Goal: Book appointment/travel/reservation

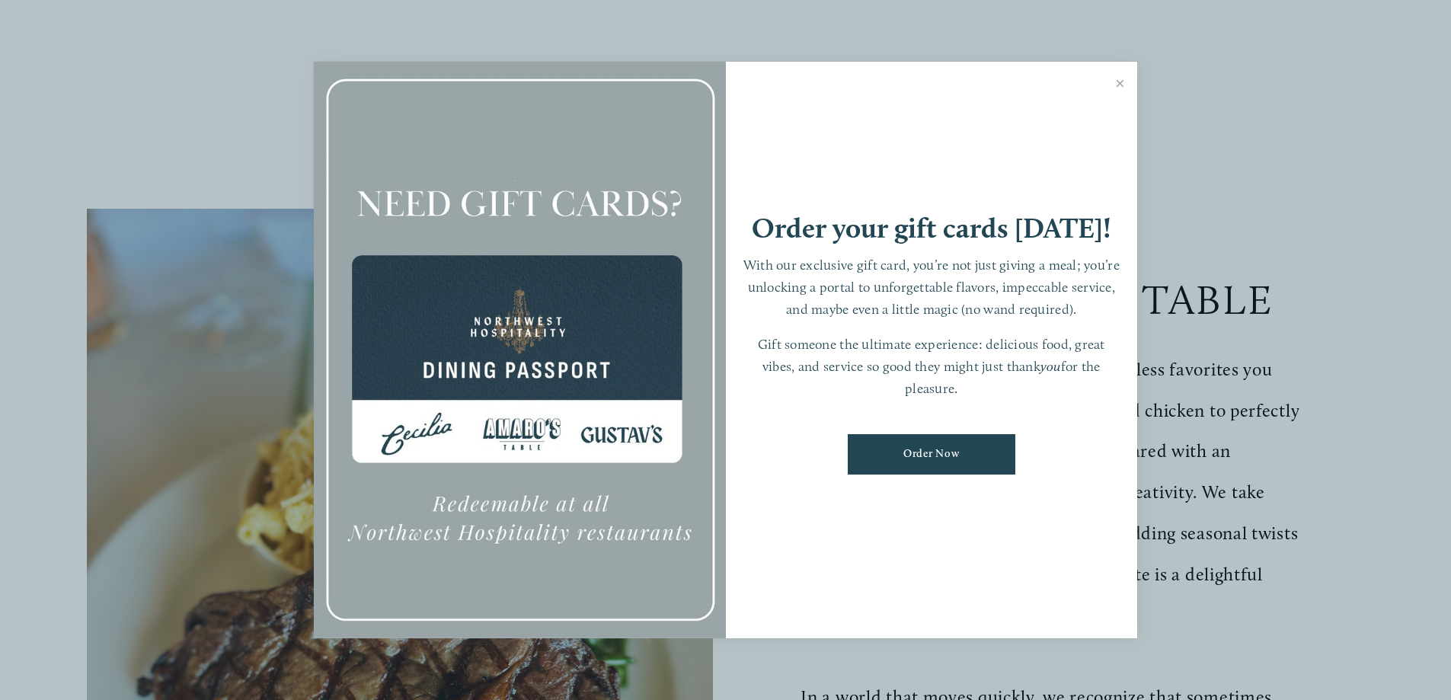
scroll to position [305, 0]
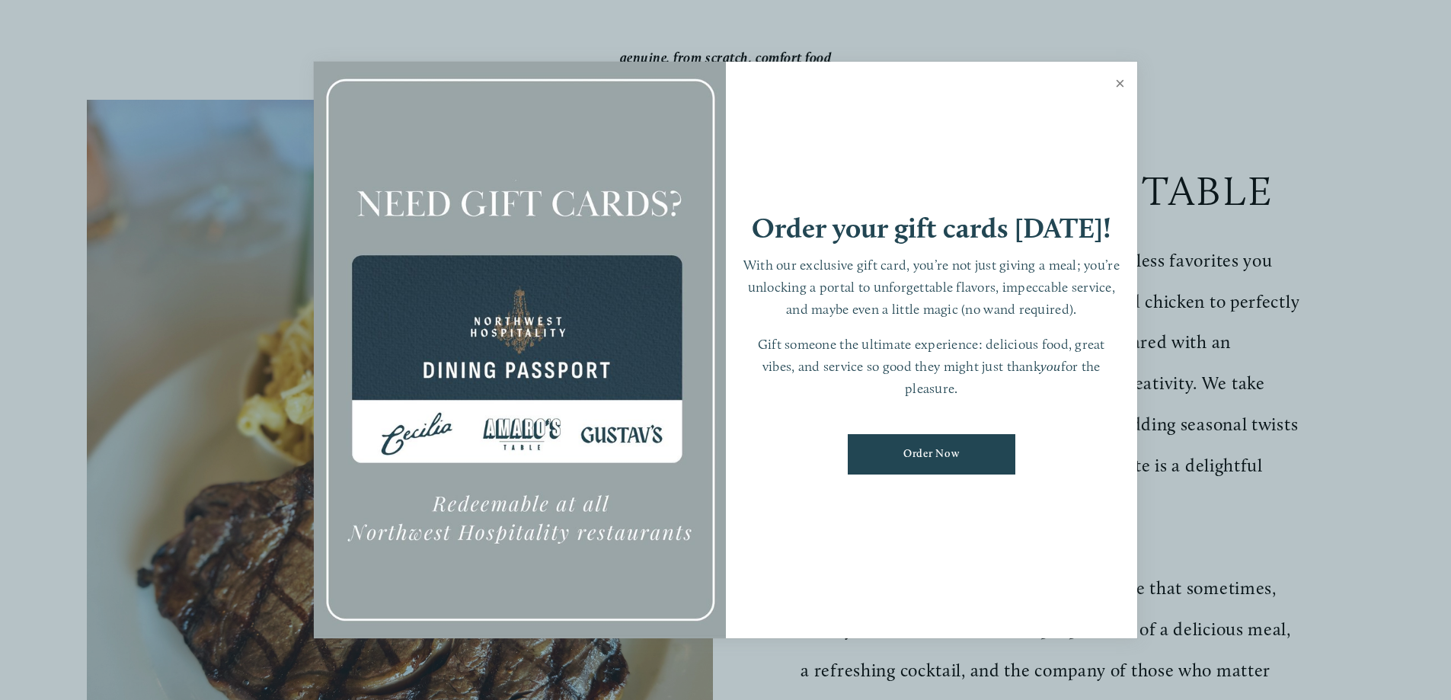
click at [1121, 82] on link "Close" at bounding box center [1121, 85] width 30 height 43
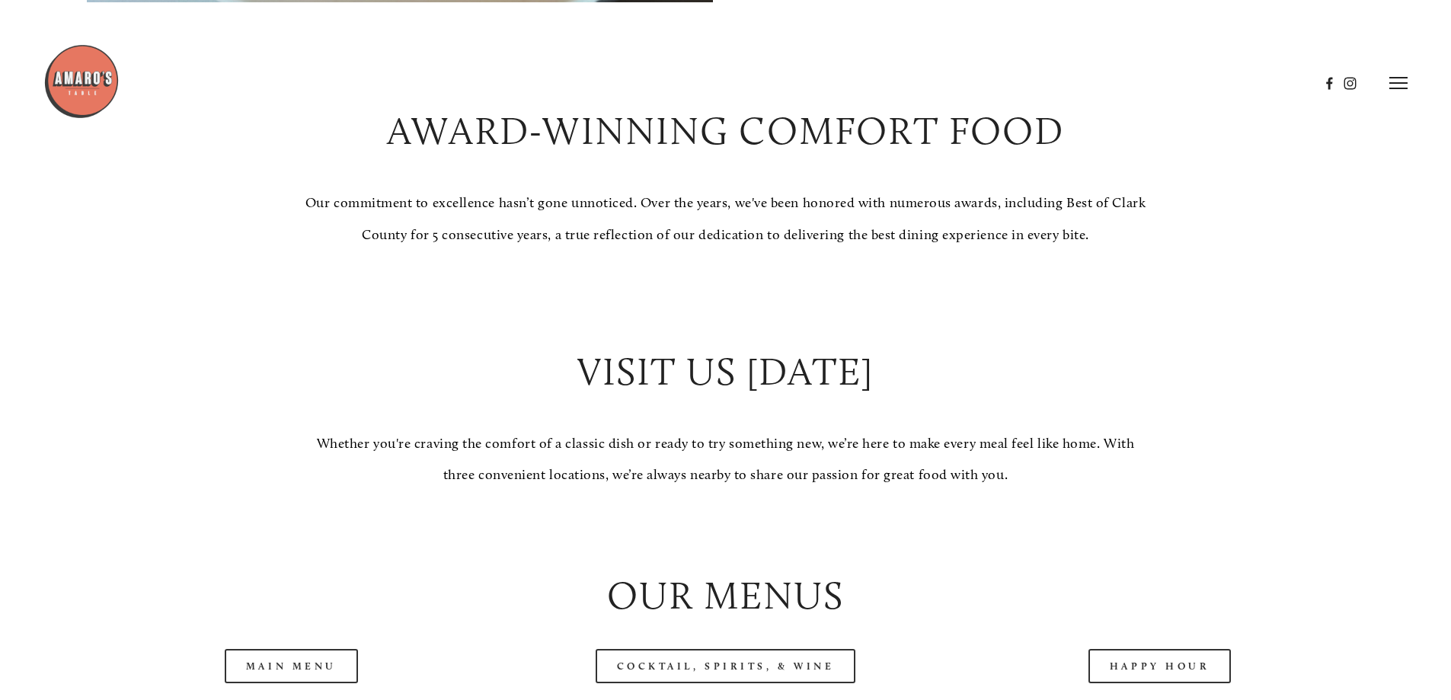
scroll to position [0, 0]
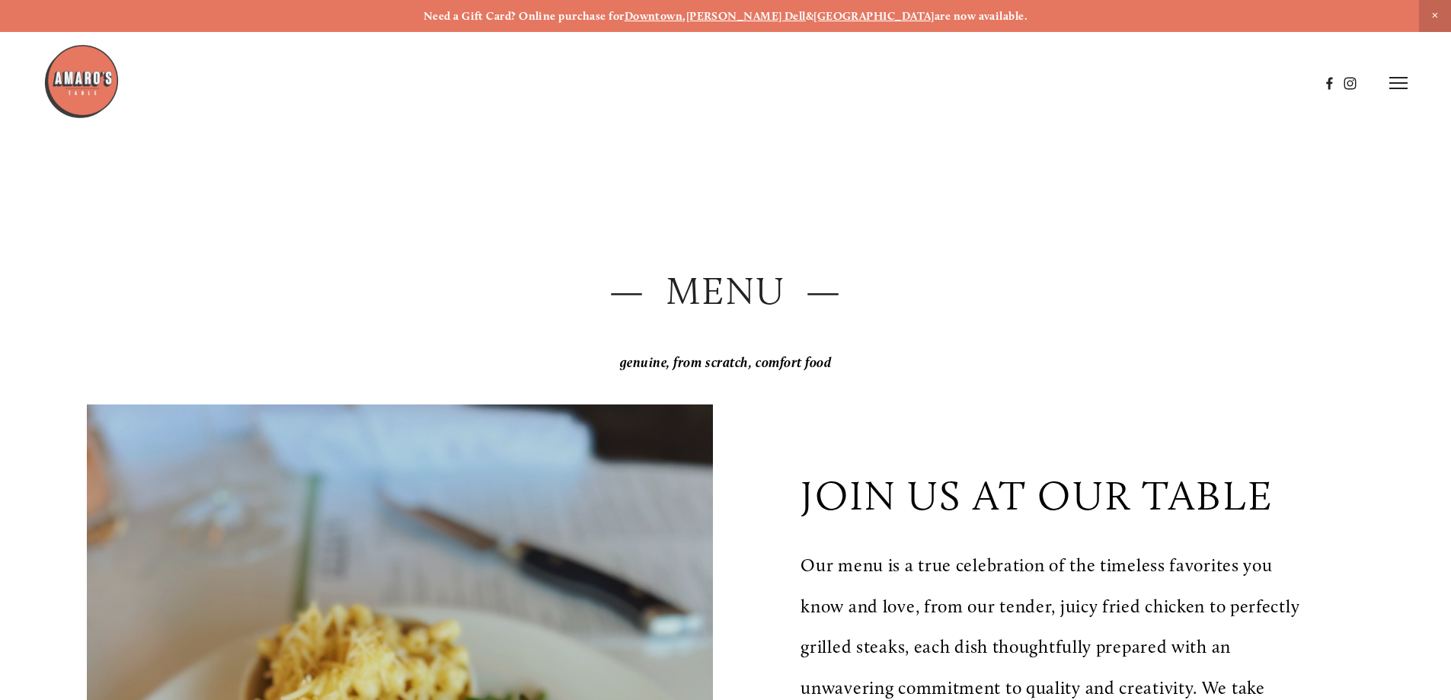
drag, startPoint x: 955, startPoint y: 323, endPoint x: 1020, endPoint y: 38, distance: 292.2
click at [1391, 85] on icon at bounding box center [1399, 83] width 18 height 14
click at [1191, 81] on span "Visit" at bounding box center [1194, 82] width 26 height 14
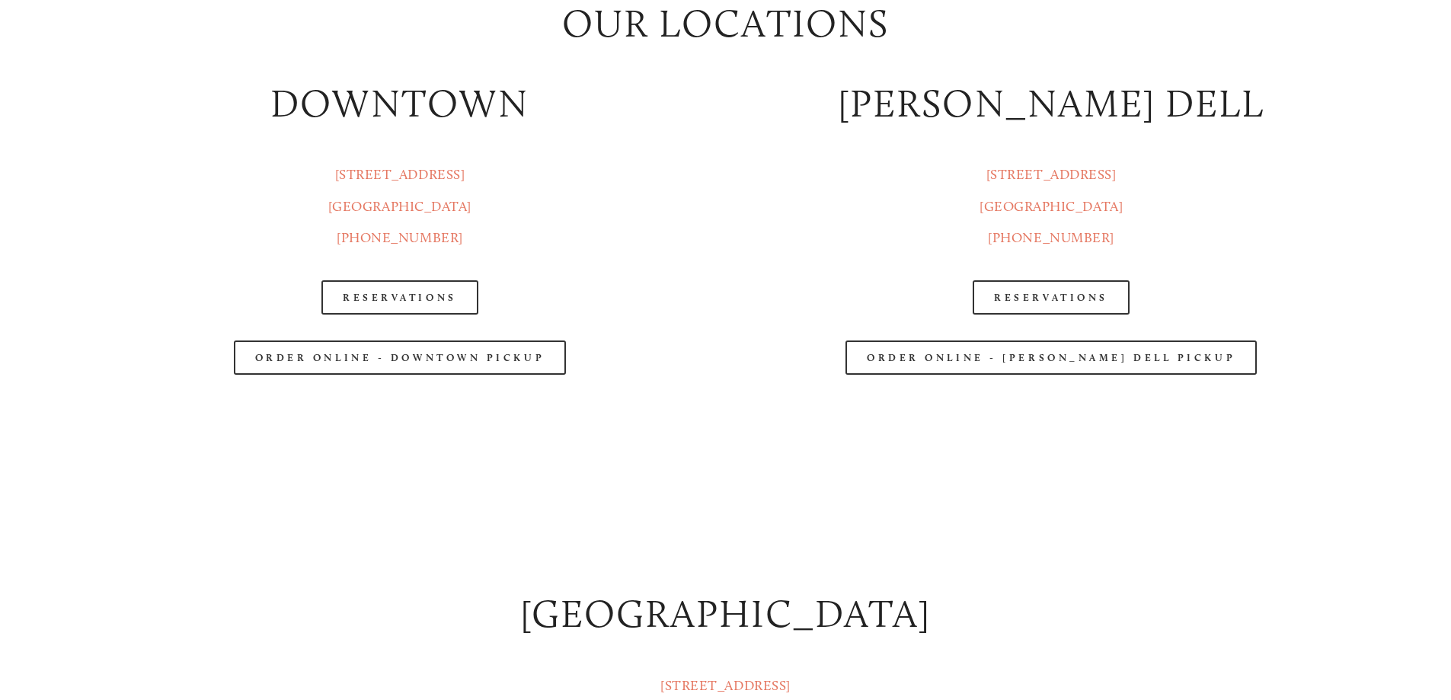
scroll to position [2286, 0]
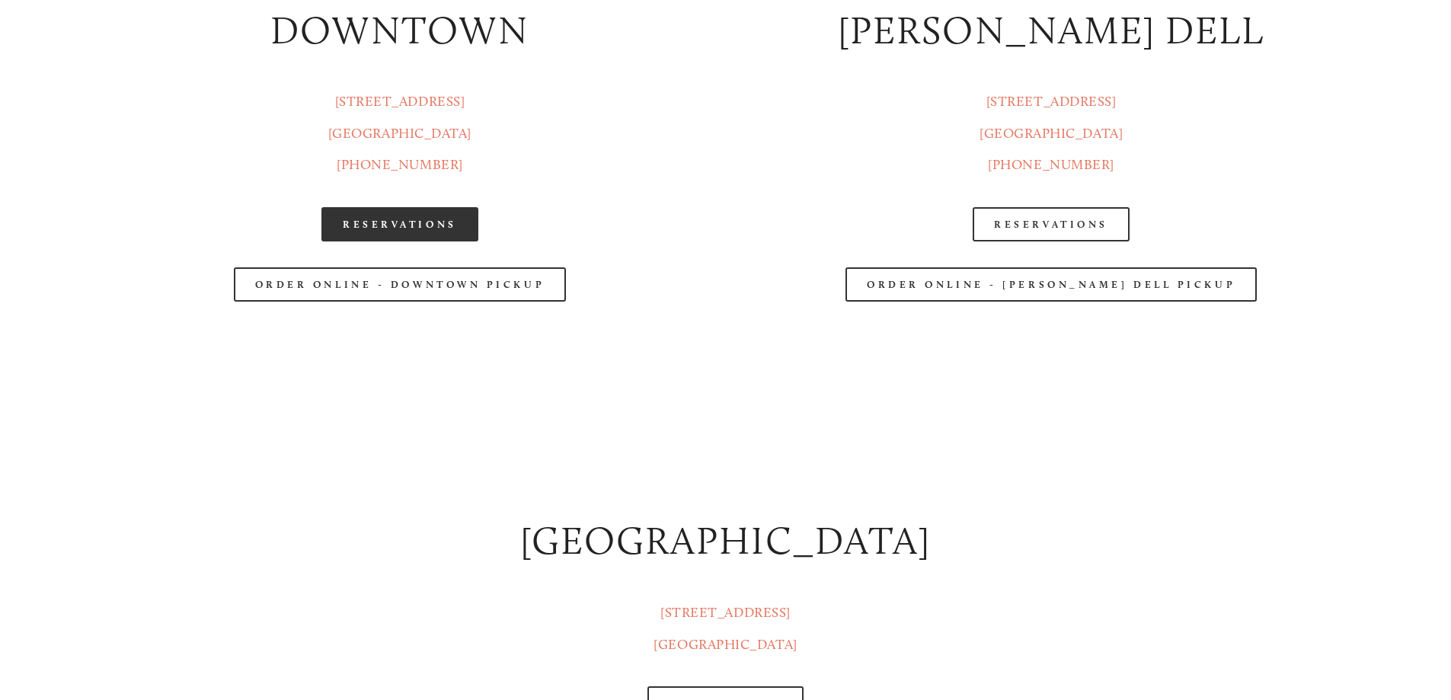
click at [380, 240] on link "Reservations" at bounding box center [400, 224] width 157 height 34
click at [1064, 220] on link "Reservations" at bounding box center [1051, 224] width 157 height 34
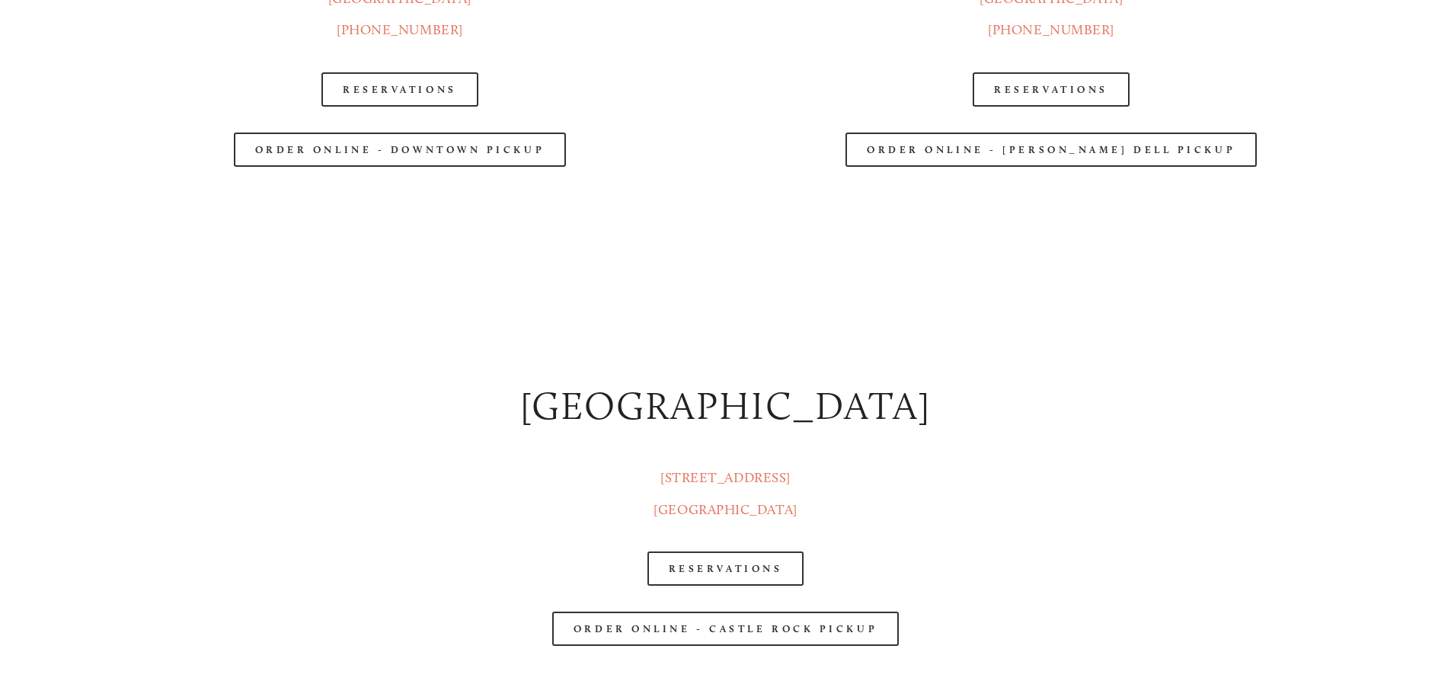
scroll to position [2210, 0]
